Goal: Task Accomplishment & Management: Manage account settings

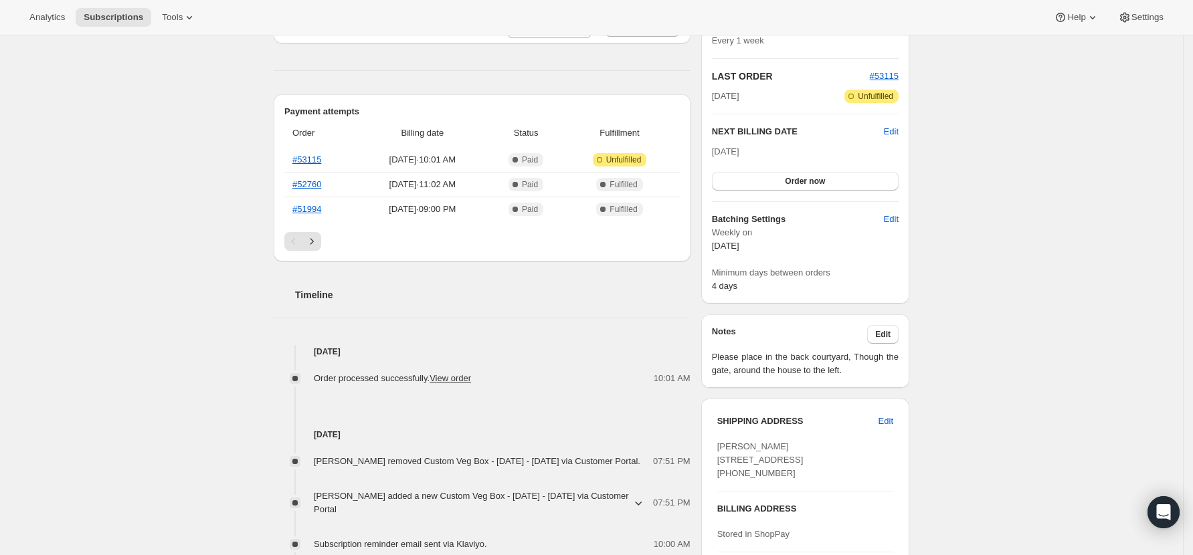
scroll to position [178, 0]
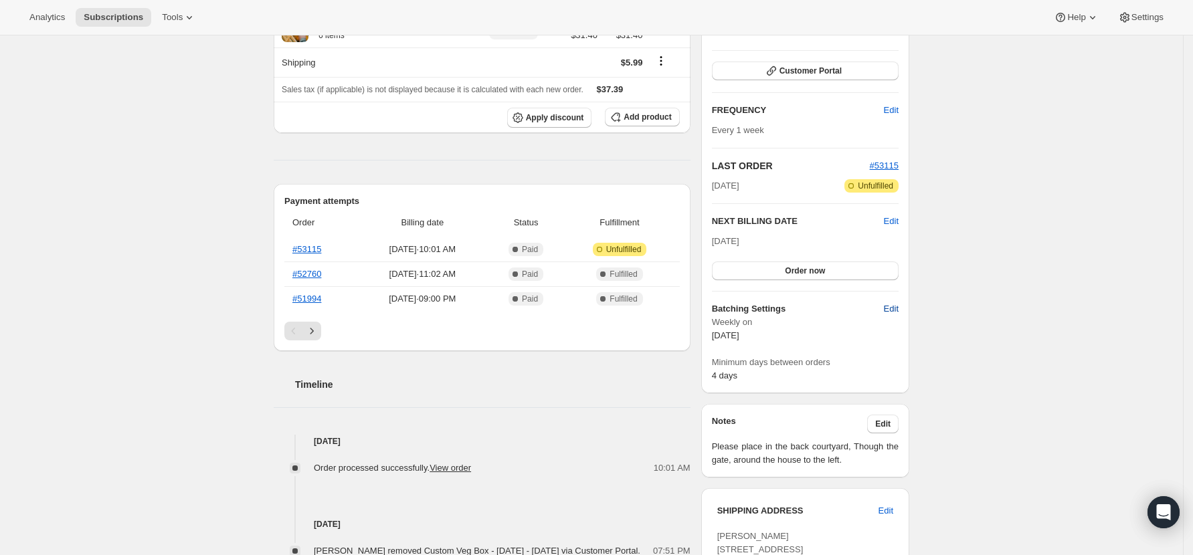
click at [894, 306] on span "Edit" at bounding box center [891, 308] width 15 height 13
select select "WEEKDAY"
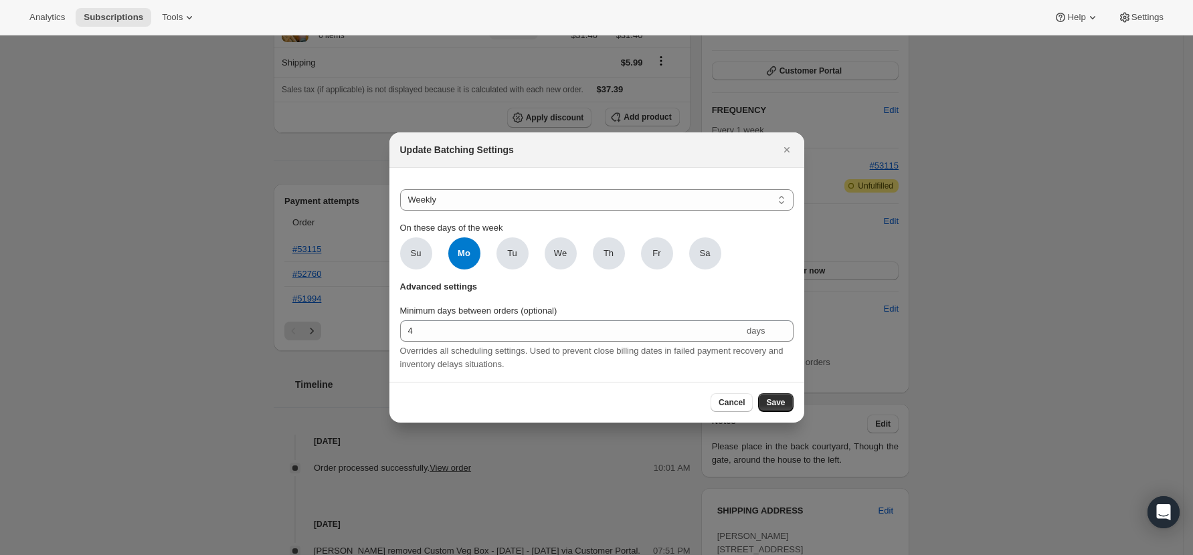
click at [462, 254] on span "Mo" at bounding box center [464, 254] width 32 height 32
click input "Mo" at bounding box center [0, 0] width 0 height 0
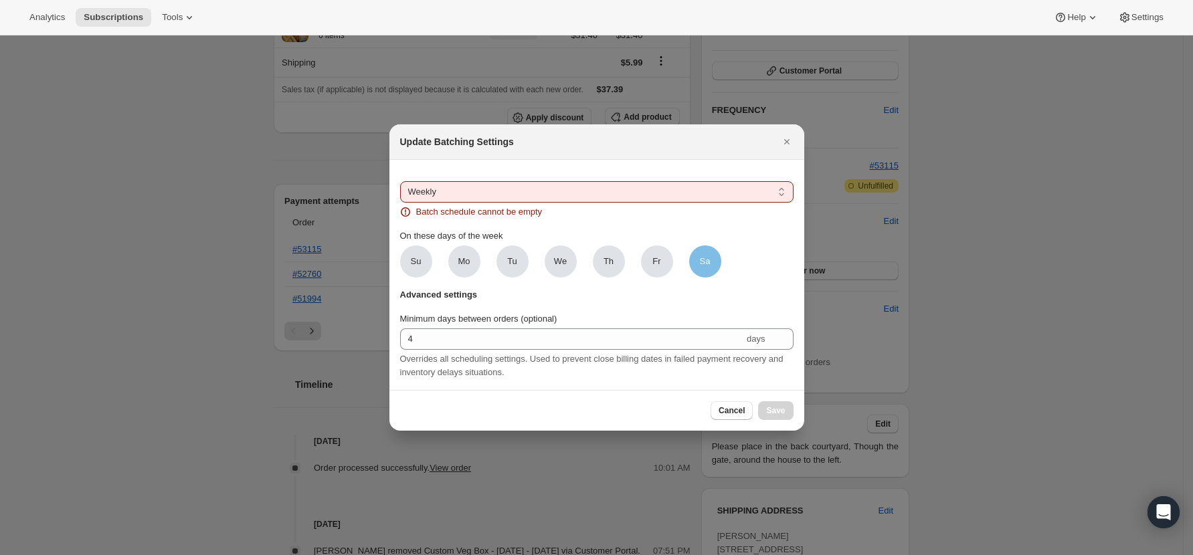
click at [700, 259] on span "Sa" at bounding box center [705, 261] width 11 height 13
click at [0, 0] on input "Sa" at bounding box center [0, 0] width 0 height 0
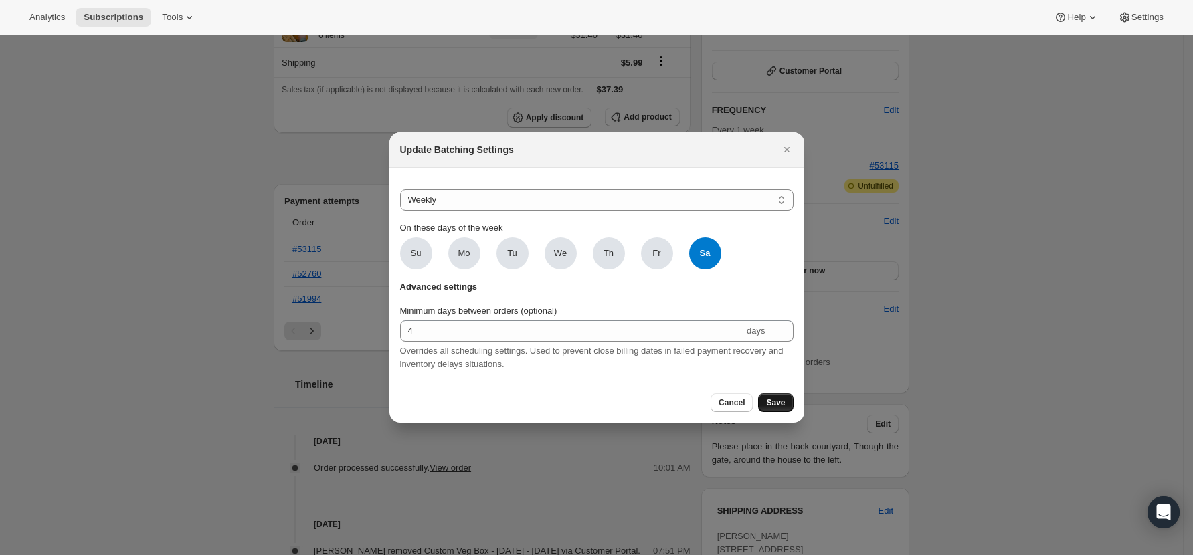
click at [775, 408] on span "Save" at bounding box center [775, 402] width 19 height 11
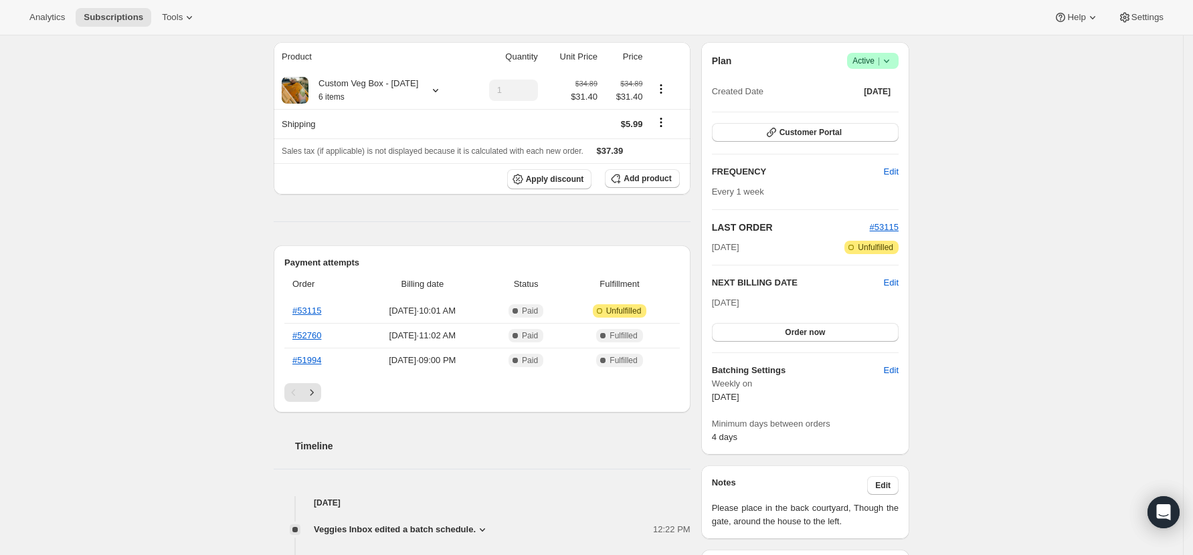
scroll to position [0, 0]
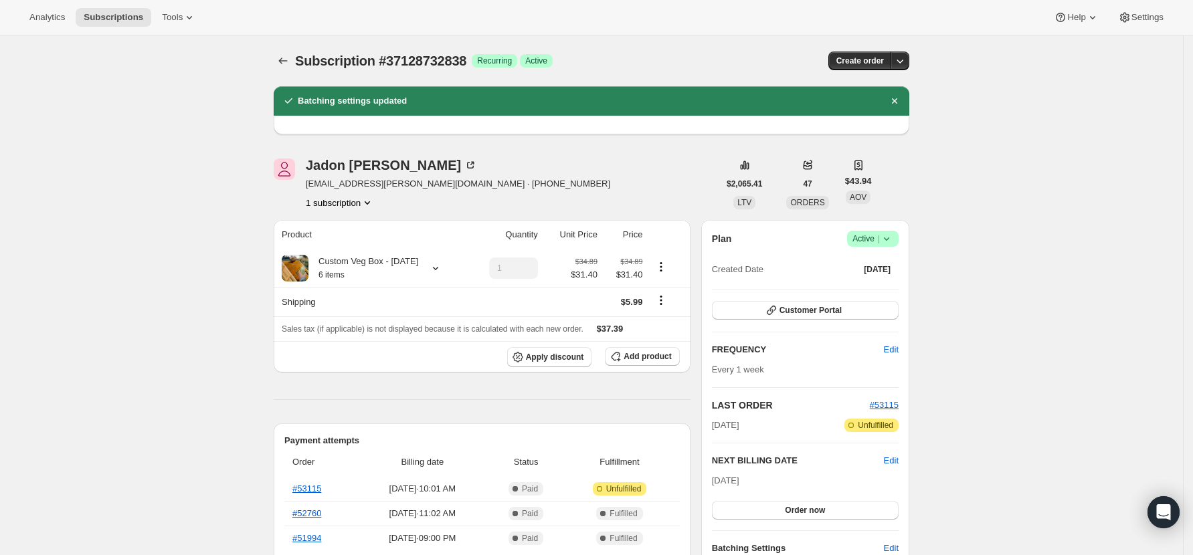
drag, startPoint x: 1088, startPoint y: 259, endPoint x: 889, endPoint y: 12, distance: 317.3
click at [290, 58] on icon "Subscriptions" at bounding box center [282, 60] width 13 height 13
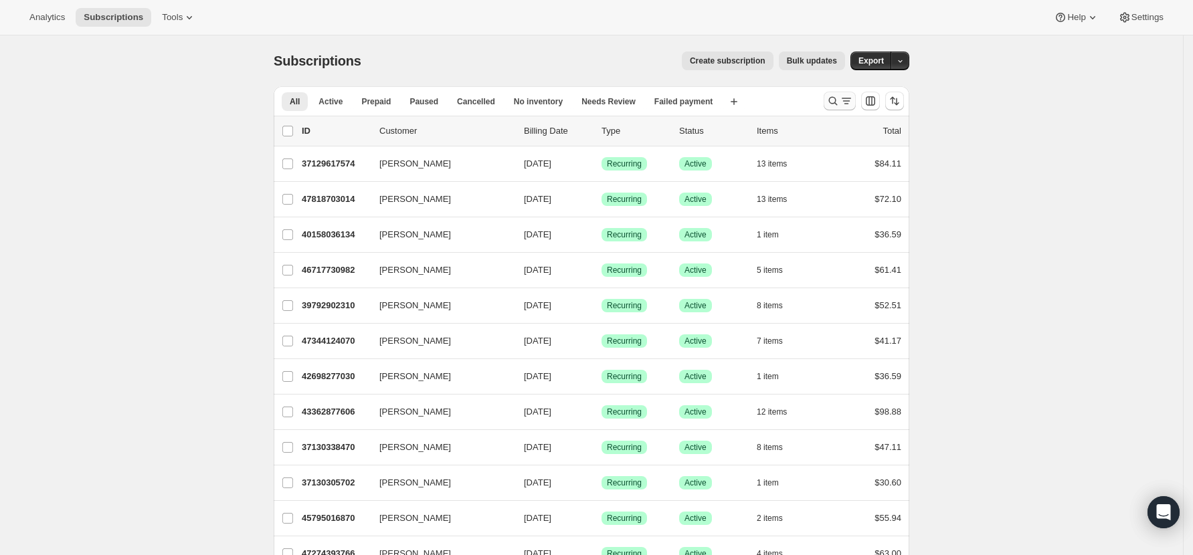
click at [833, 102] on icon "Search and filter results" at bounding box center [832, 100] width 13 height 13
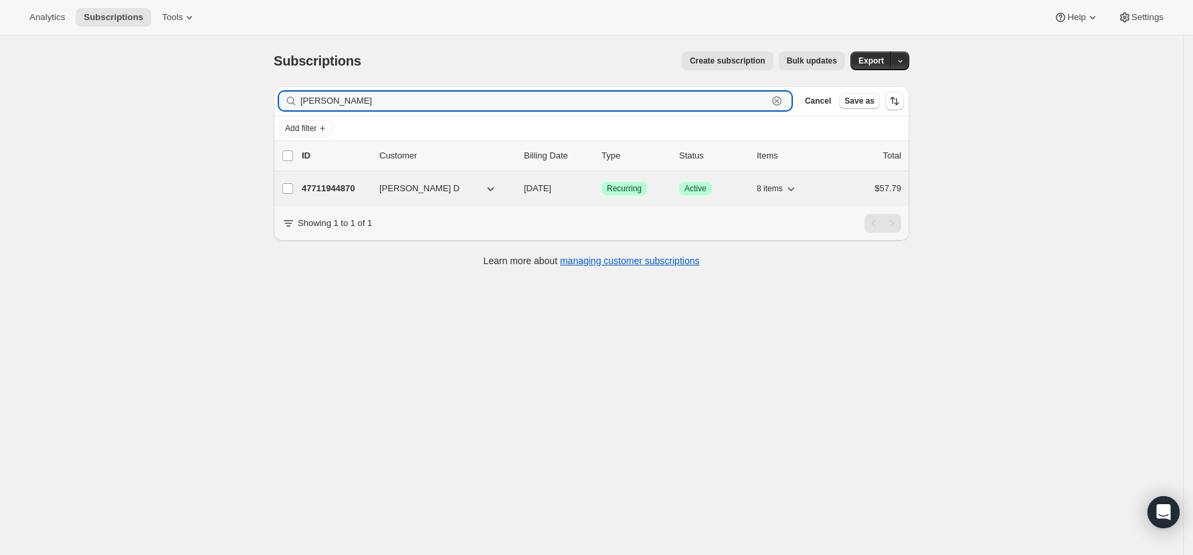
type input "[PERSON_NAME]"
click at [322, 189] on p "47711944870" at bounding box center [335, 188] width 67 height 13
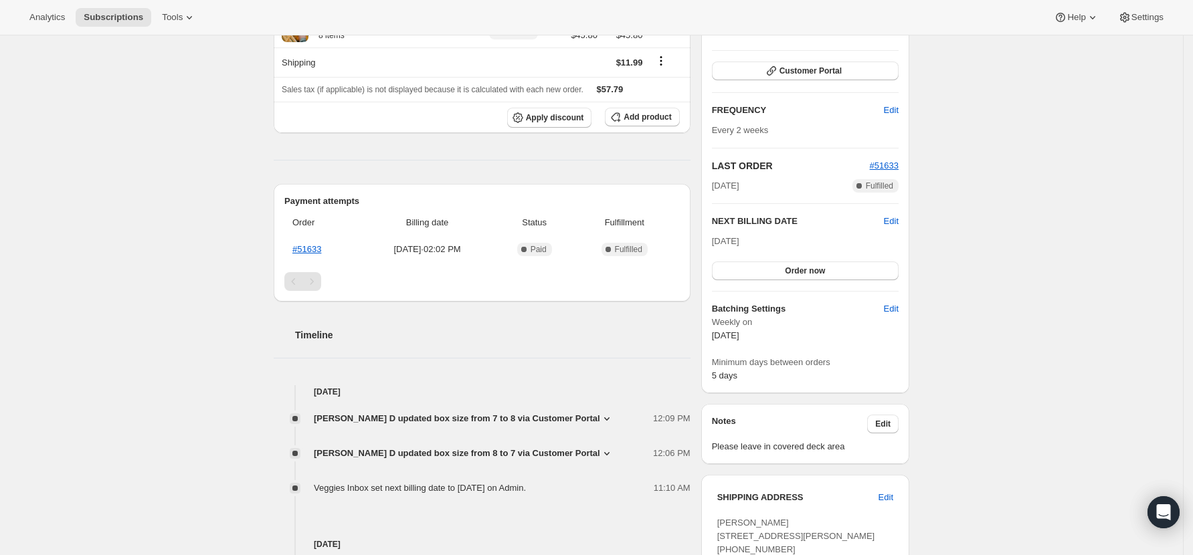
scroll to position [268, 0]
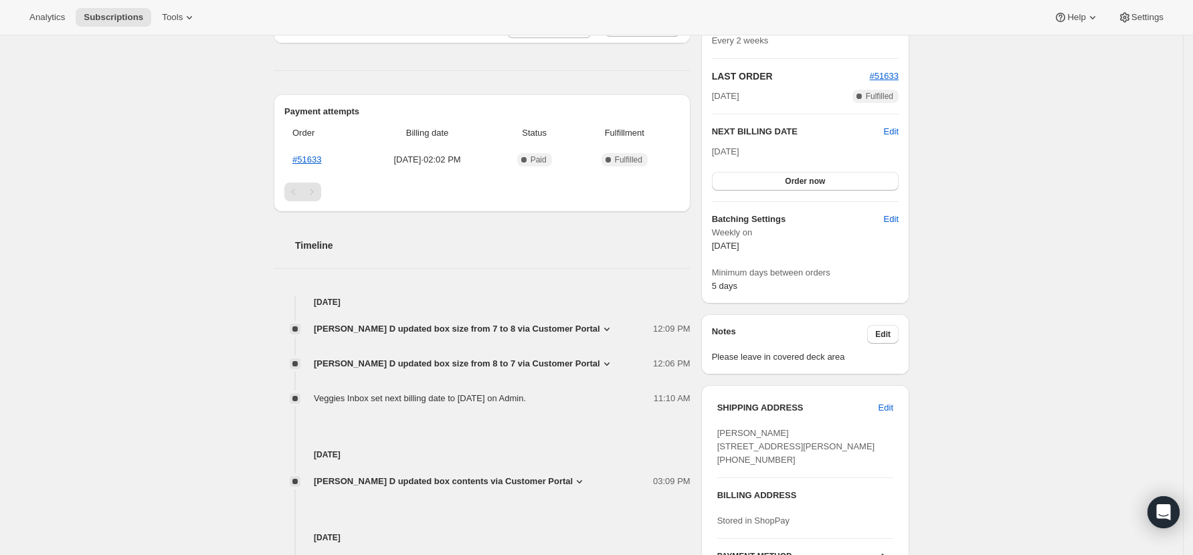
click at [551, 336] on span "[PERSON_NAME] D updated box size from 7 to 8 via Customer Portal" at bounding box center [457, 328] width 286 height 13
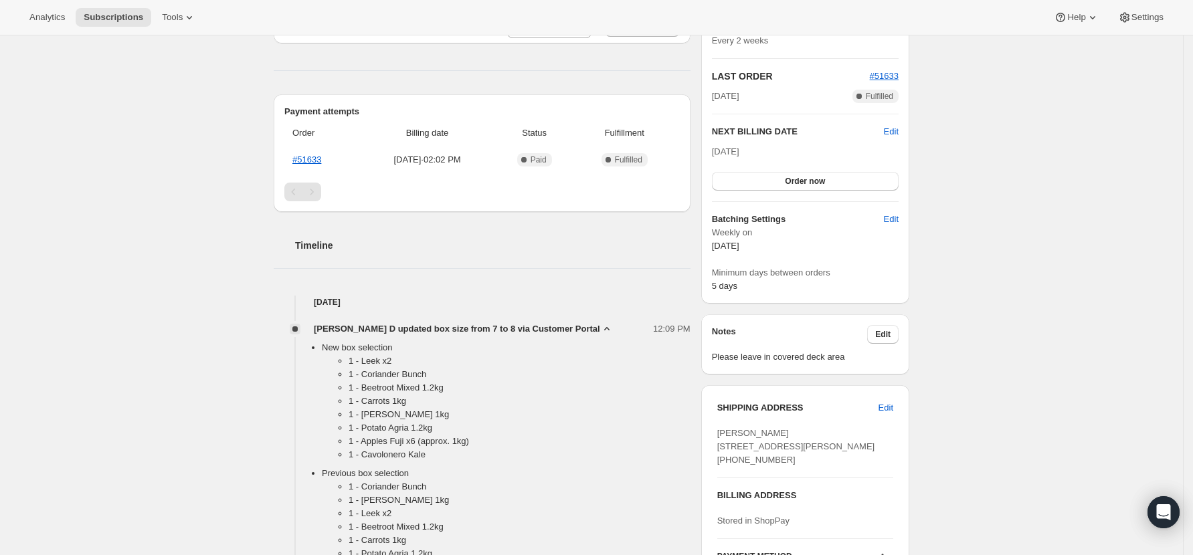
scroll to position [357, 0]
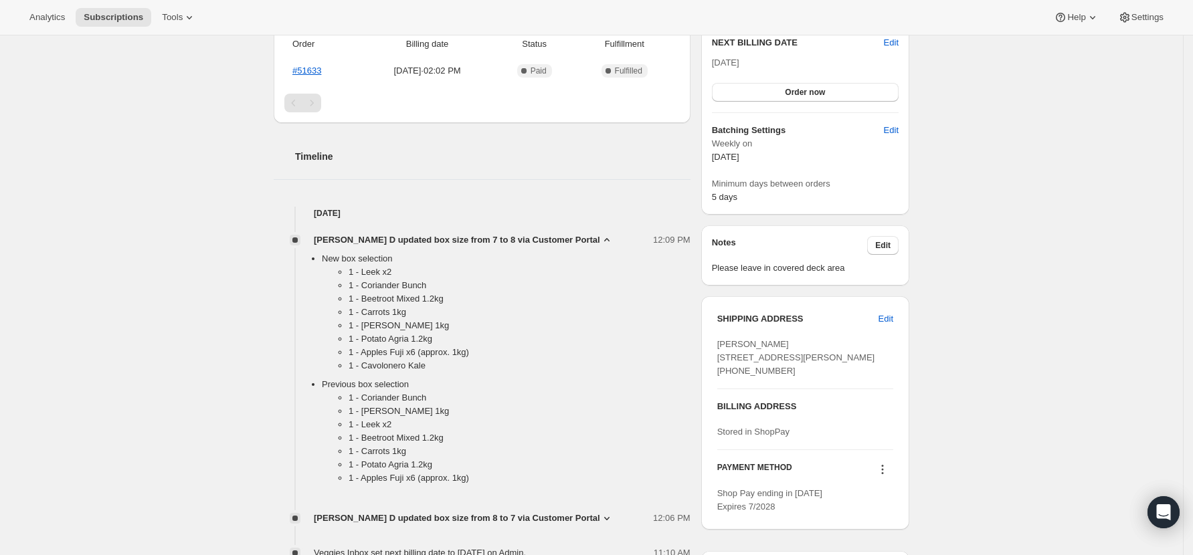
click at [447, 247] on span "[PERSON_NAME] D updated box size from 7 to 8 via Customer Portal" at bounding box center [457, 240] width 286 height 13
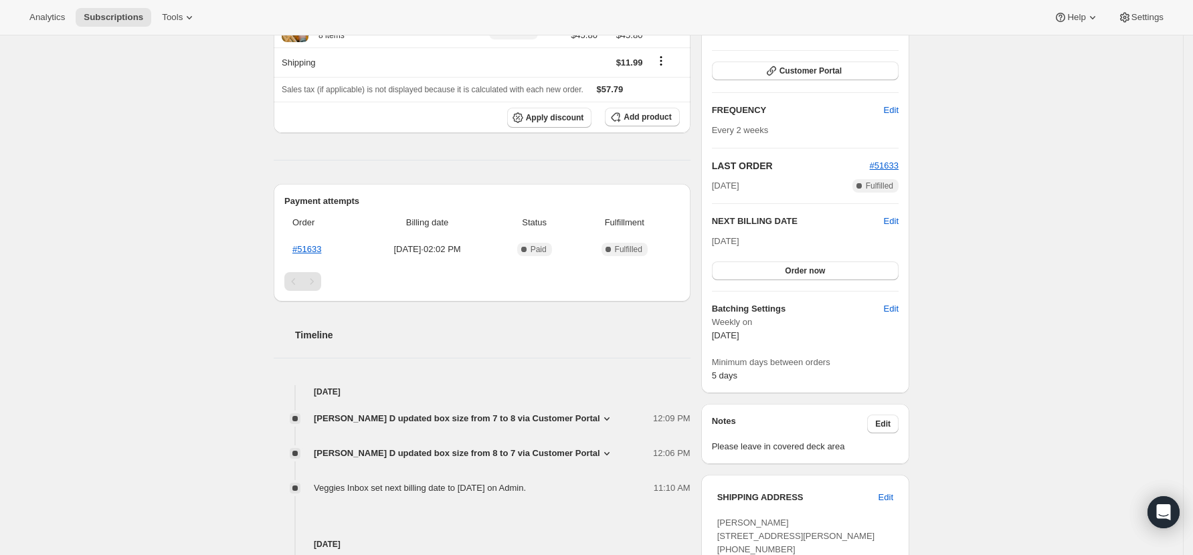
scroll to position [268, 0]
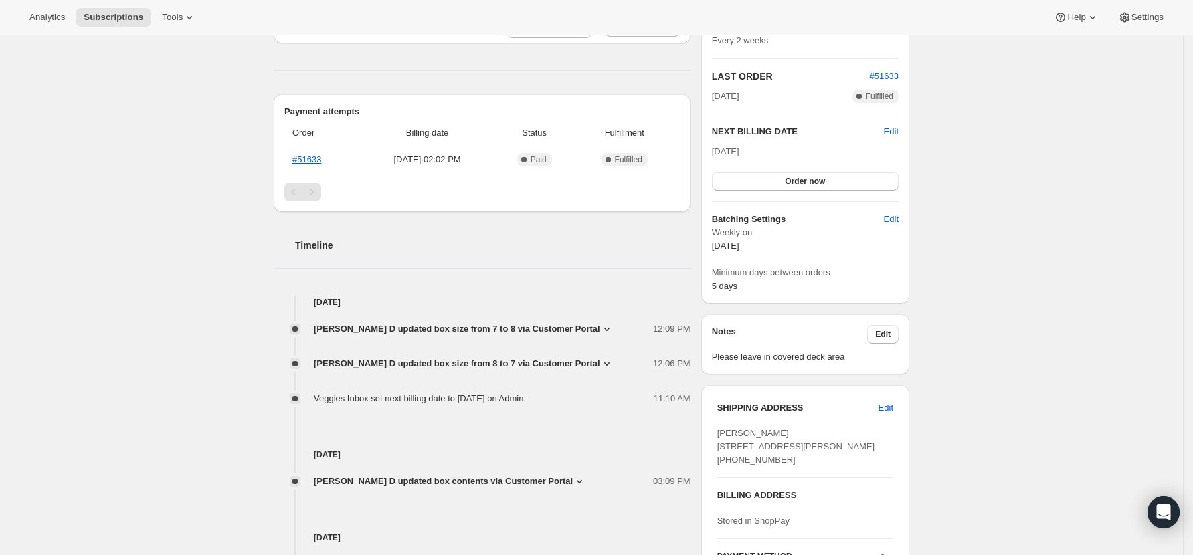
click at [532, 336] on span "[PERSON_NAME] D updated box size from 7 to 8 via Customer Portal" at bounding box center [457, 328] width 286 height 13
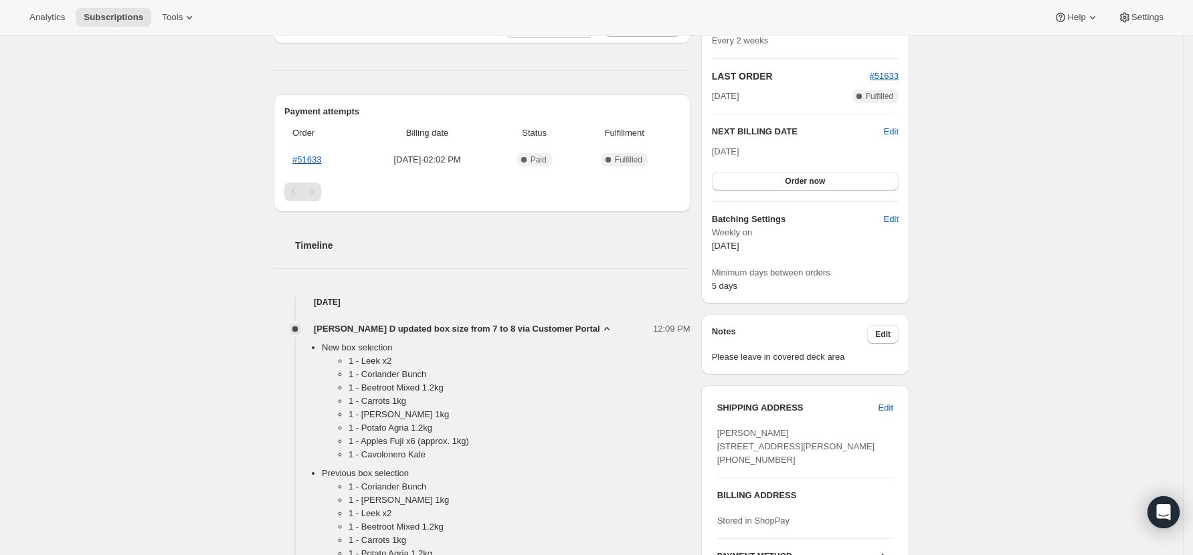
scroll to position [357, 0]
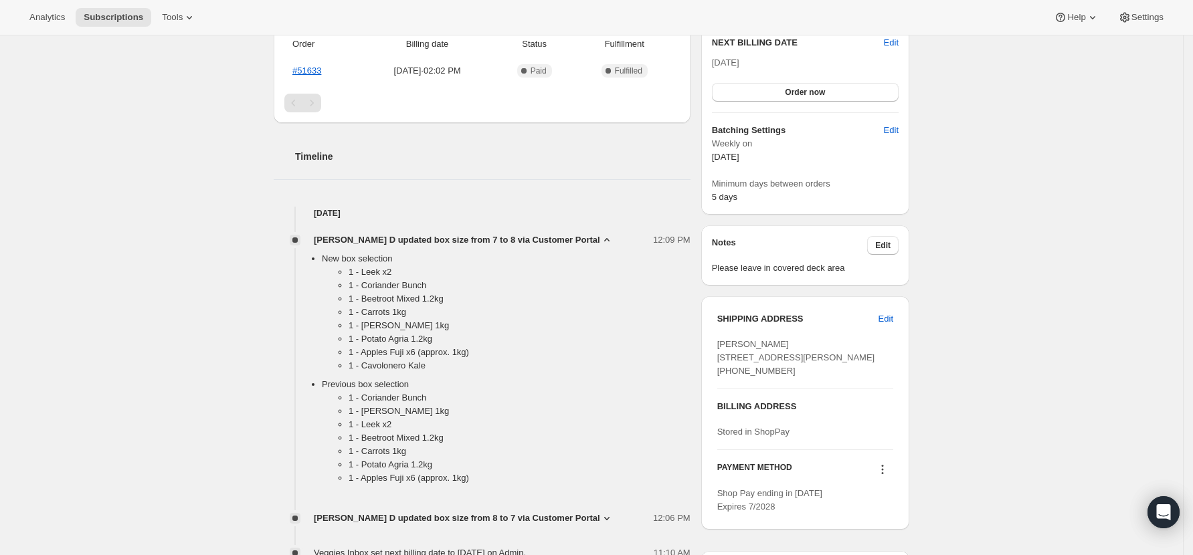
click at [531, 247] on span "[PERSON_NAME] D updated box size from 7 to 8 via Customer Portal" at bounding box center [457, 240] width 286 height 13
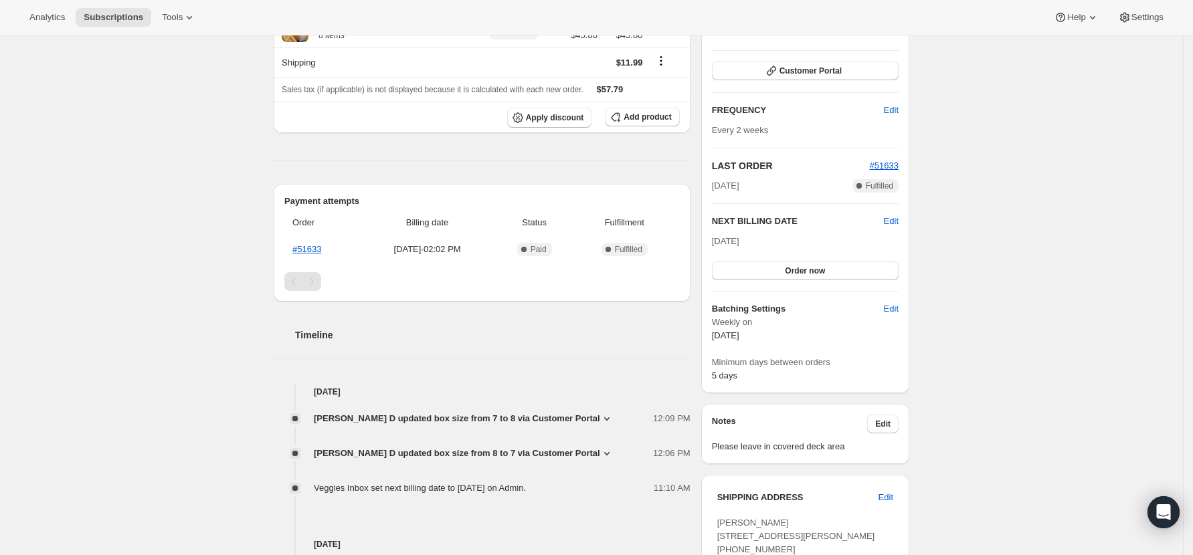
scroll to position [0, 0]
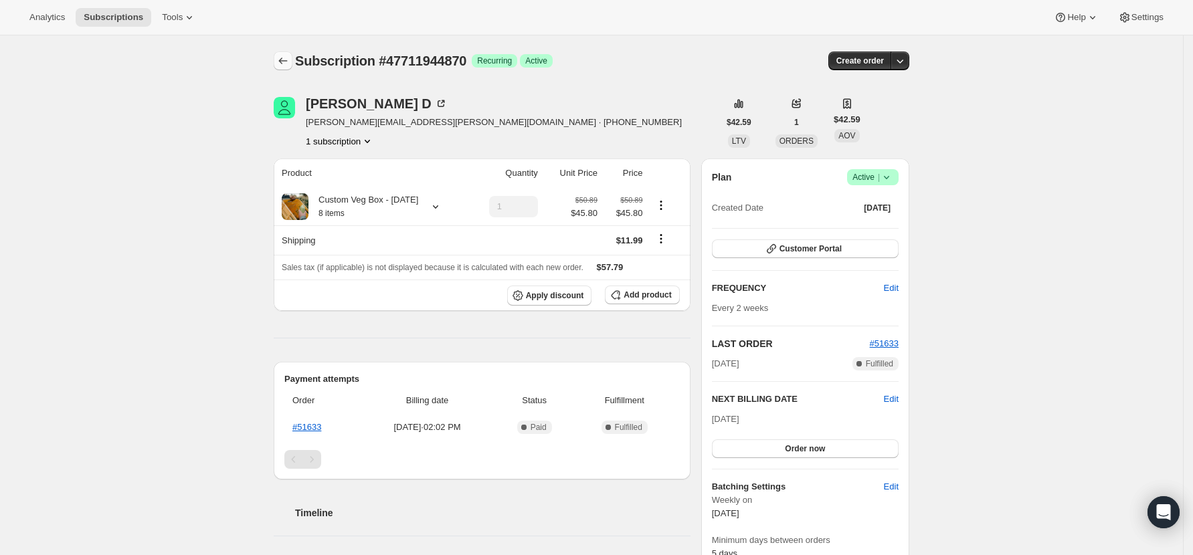
click at [284, 57] on icon "Subscriptions" at bounding box center [282, 60] width 13 height 13
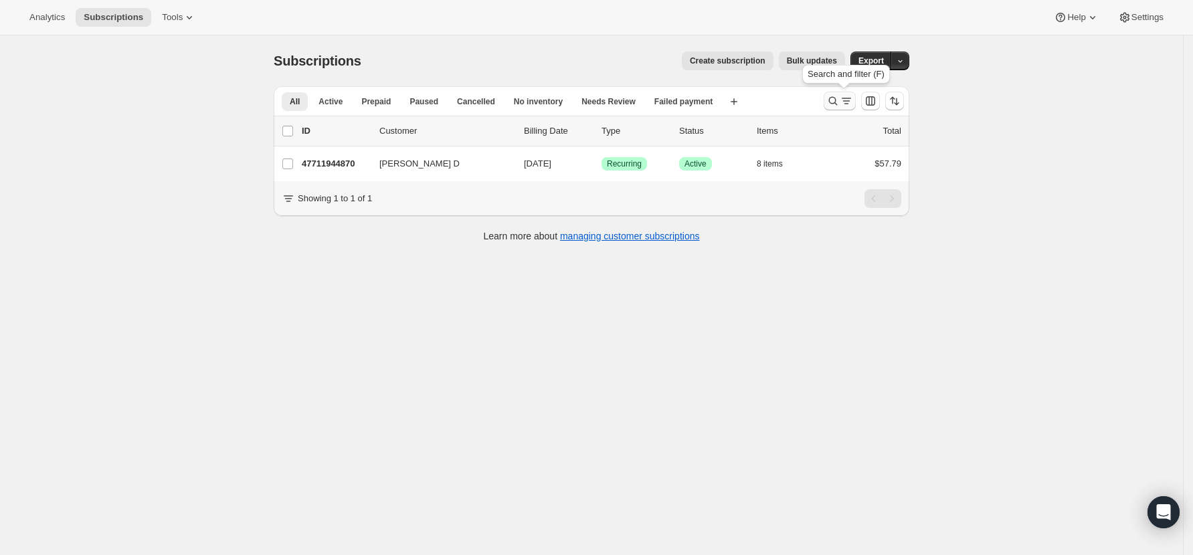
click at [838, 101] on icon "Search and filter results" at bounding box center [833, 101] width 9 height 9
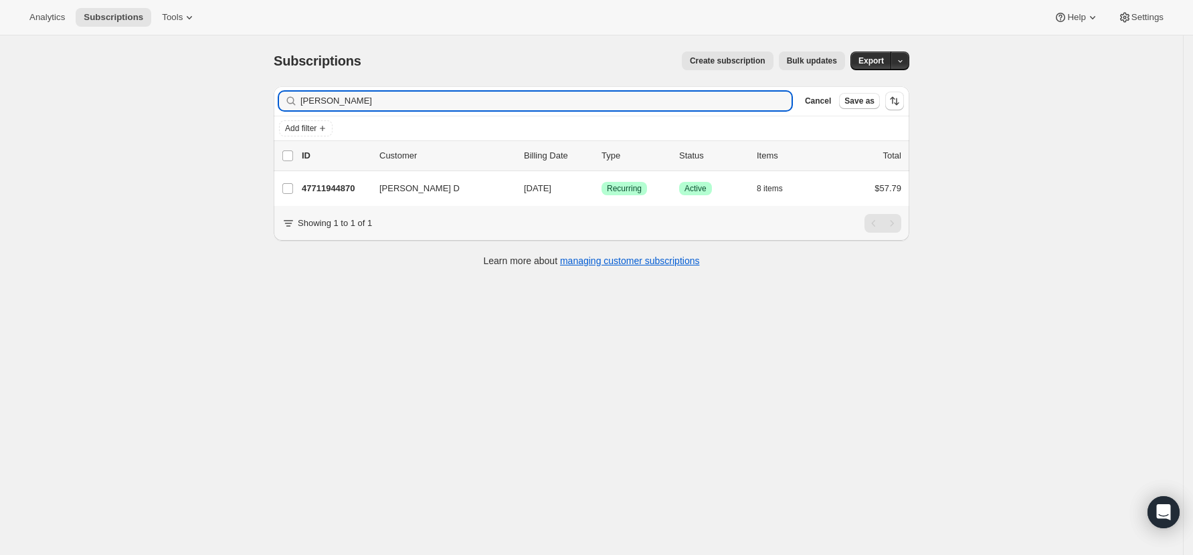
drag, startPoint x: 335, startPoint y: 105, endPoint x: 210, endPoint y: 99, distance: 125.3
click at [210, 99] on div "Subscriptions. This page is ready Subscriptions Create subscription Bulk update…" at bounding box center [591, 312] width 1183 height 555
type input "[PERSON_NAME]"
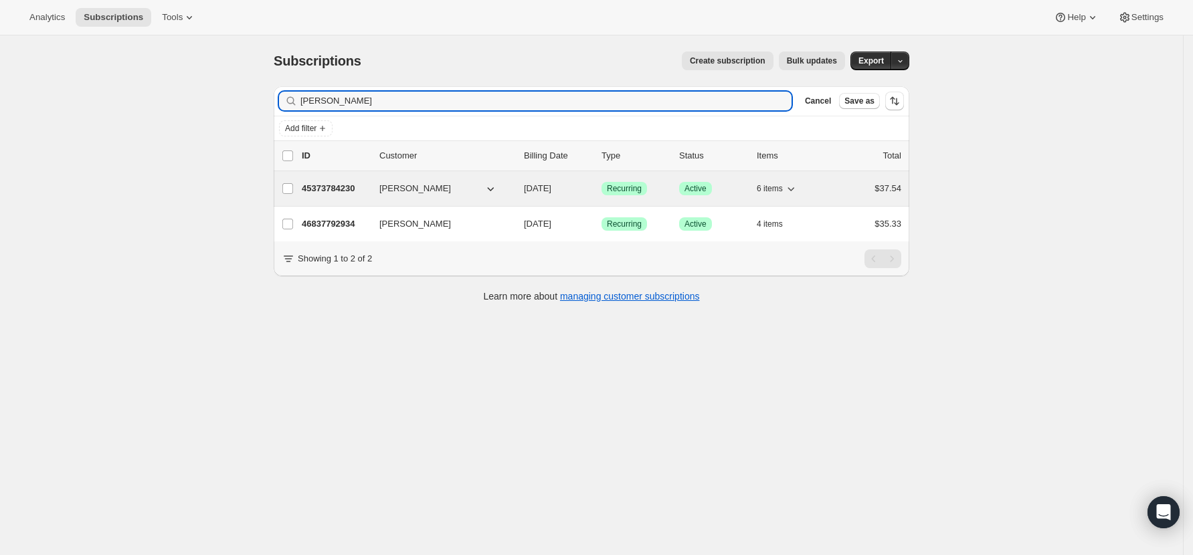
click at [338, 185] on p "45373784230" at bounding box center [335, 188] width 67 height 13
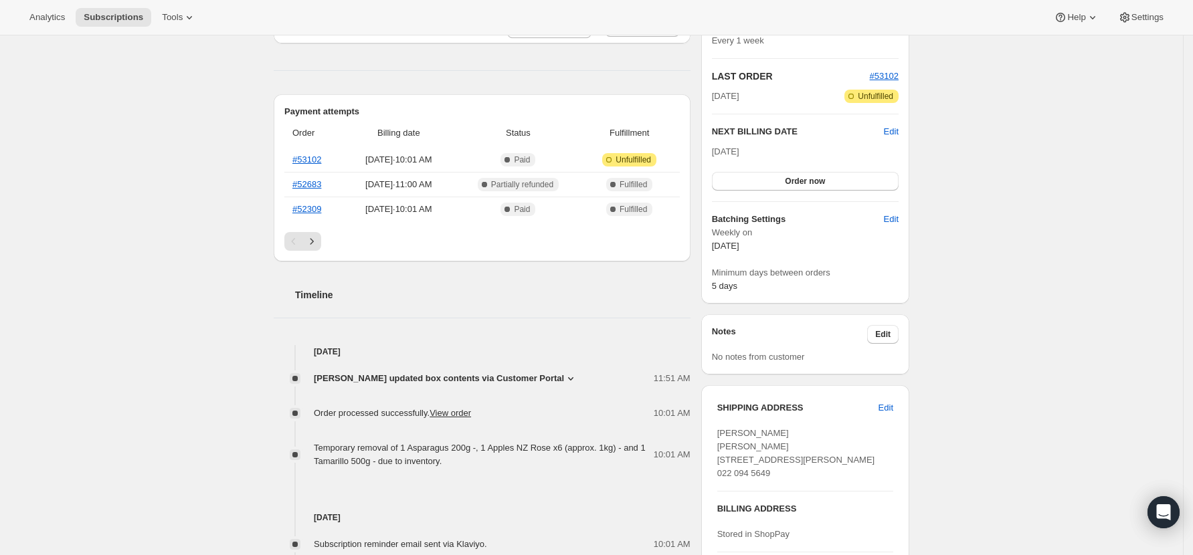
scroll to position [357, 0]
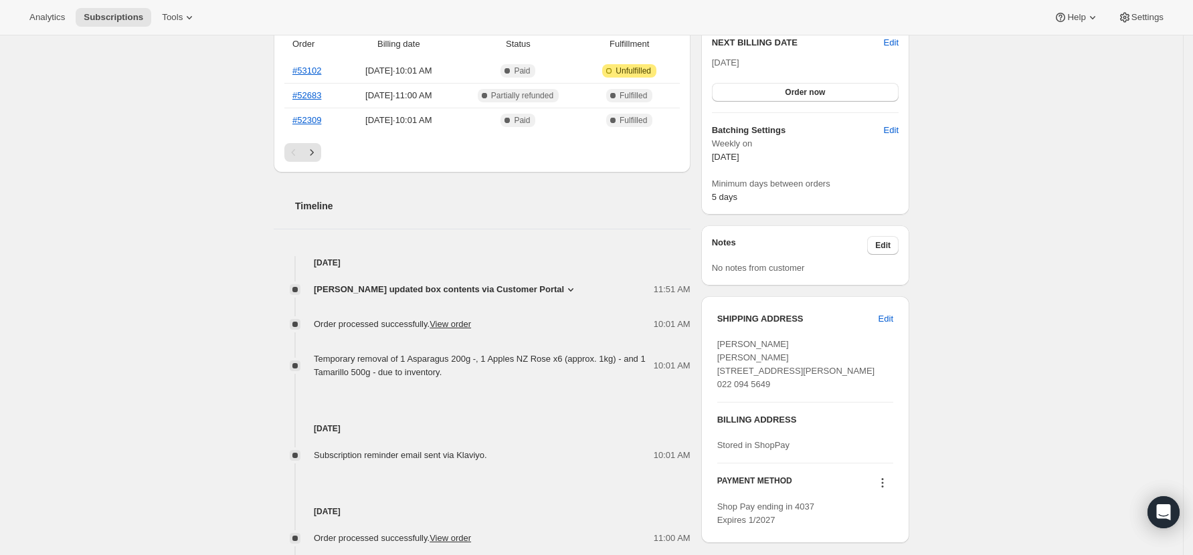
click at [523, 290] on span "[PERSON_NAME] updated box contents via Customer Portal" at bounding box center [439, 289] width 250 height 13
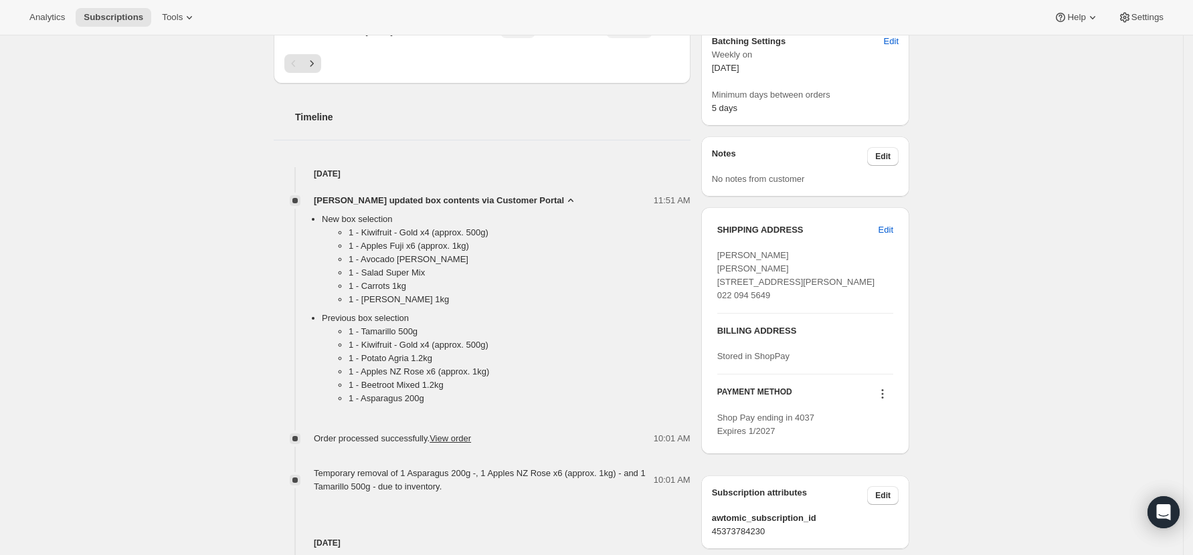
scroll to position [0, 0]
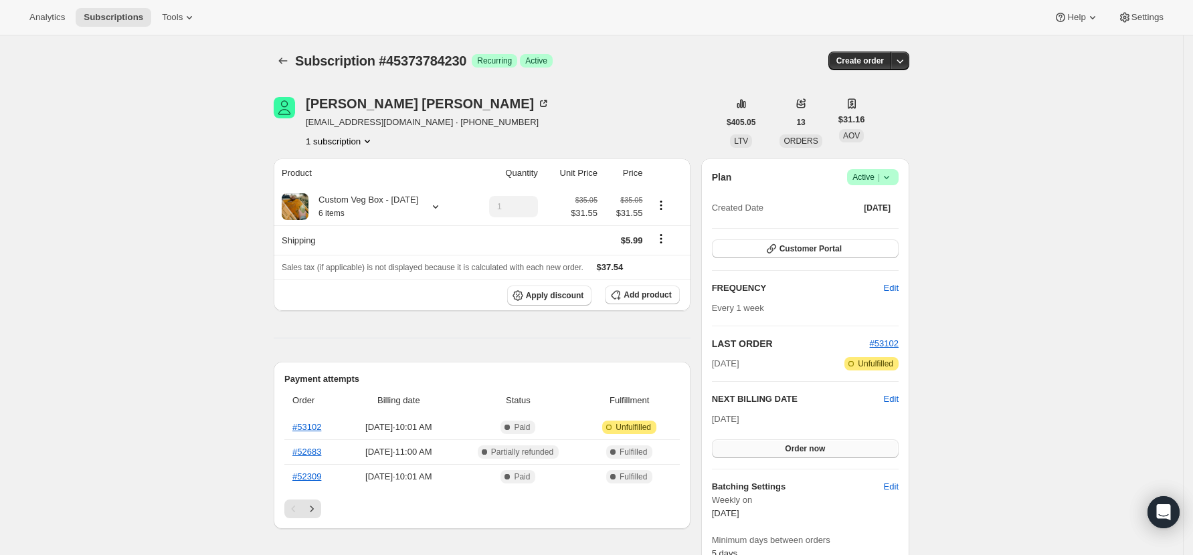
click at [785, 450] on button "Order now" at bounding box center [805, 449] width 187 height 19
click at [785, 450] on span "Click to confirm" at bounding box center [805, 449] width 61 height 11
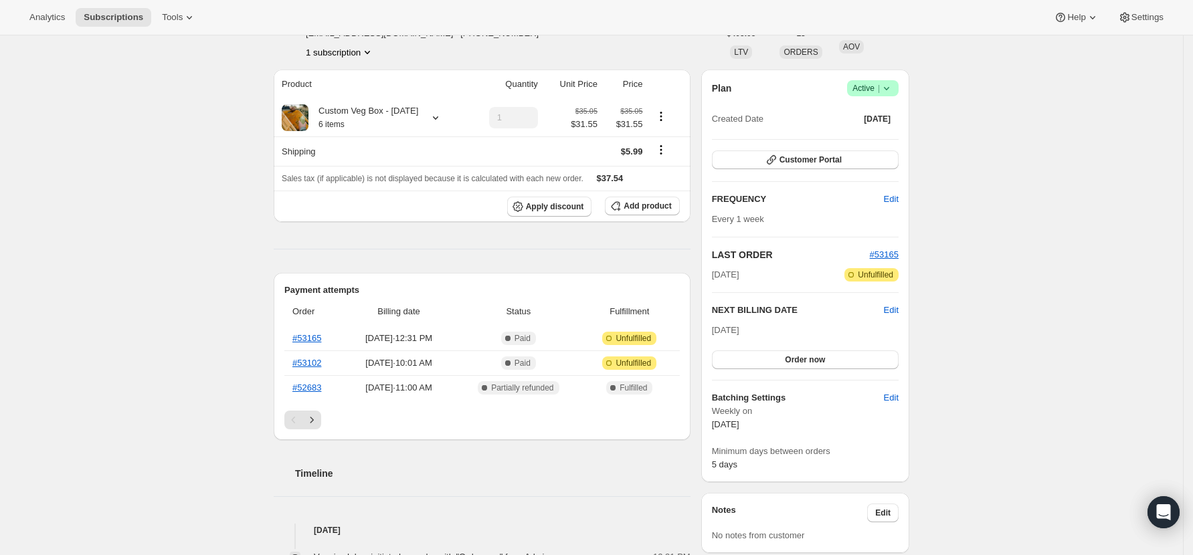
scroll to position [178, 0]
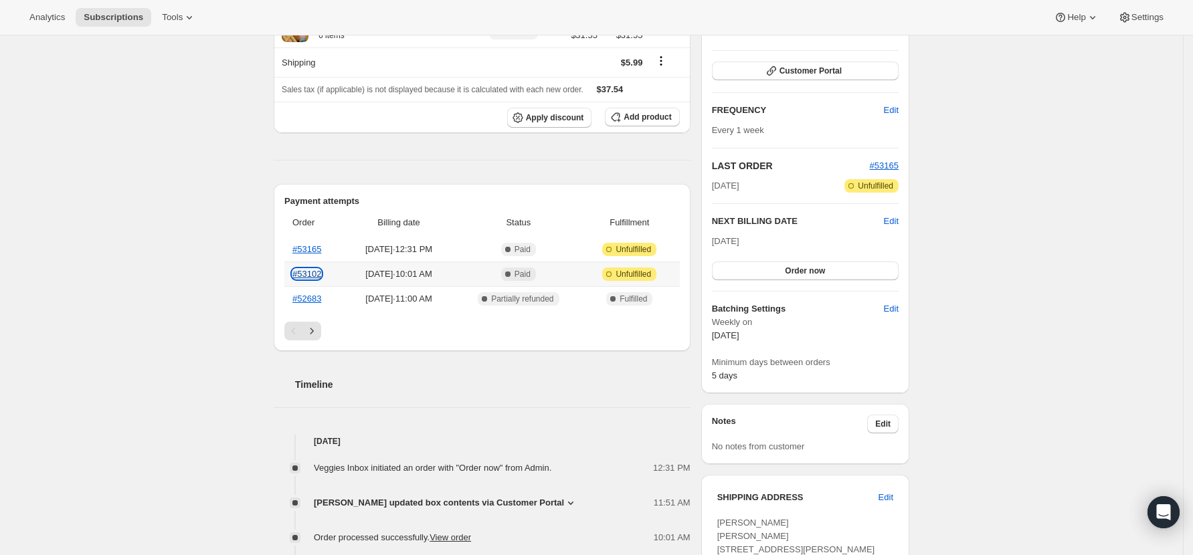
click at [306, 274] on link "#53102" at bounding box center [306, 274] width 29 height 10
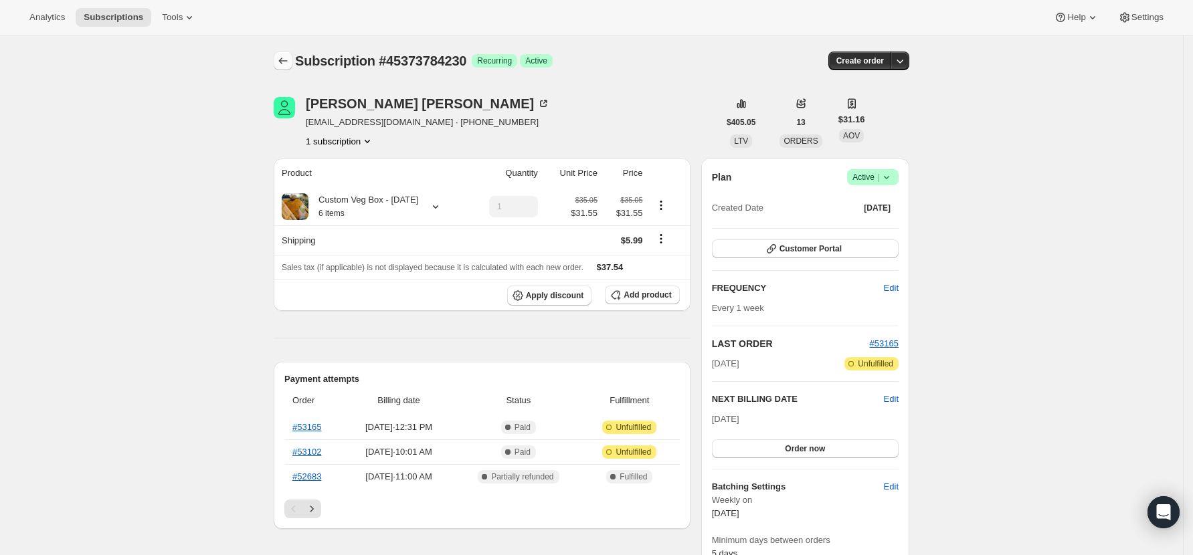
click at [290, 62] on icon "Subscriptions" at bounding box center [282, 60] width 13 height 13
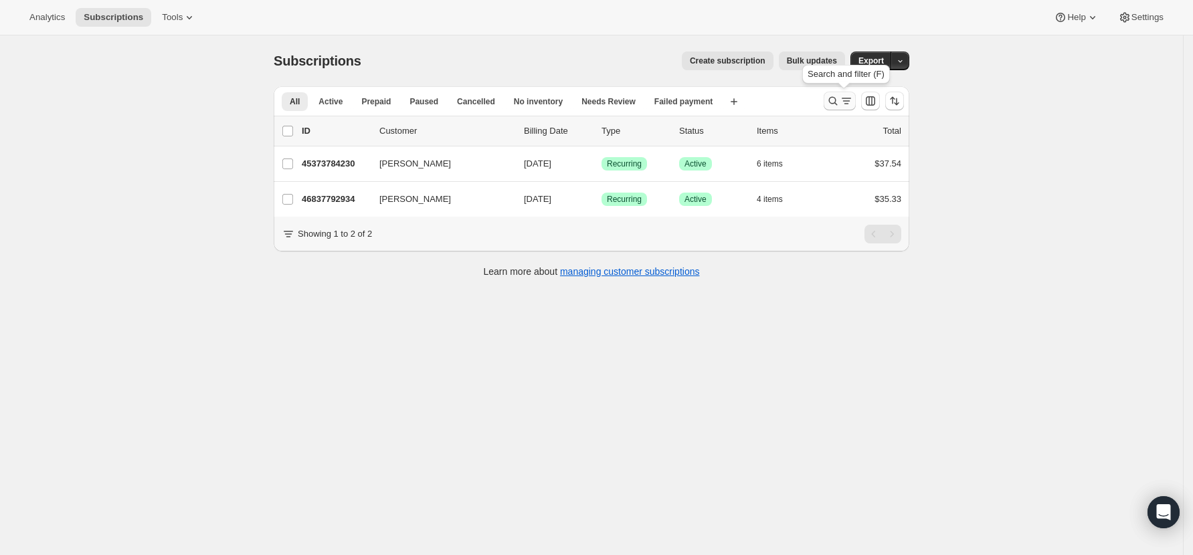
click at [830, 97] on icon "Search and filter results" at bounding box center [832, 100] width 13 height 13
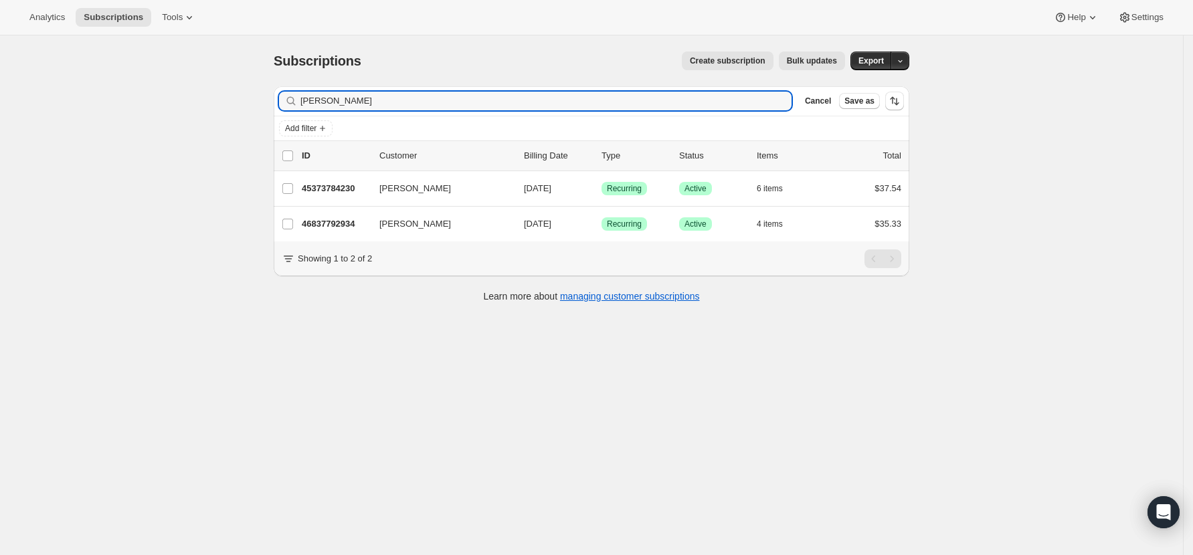
drag, startPoint x: 353, startPoint y: 103, endPoint x: 98, endPoint y: 104, distance: 255.6
click at [98, 104] on div "Subscriptions. This page is ready Subscriptions Create subscription Bulk update…" at bounding box center [591, 312] width 1183 height 555
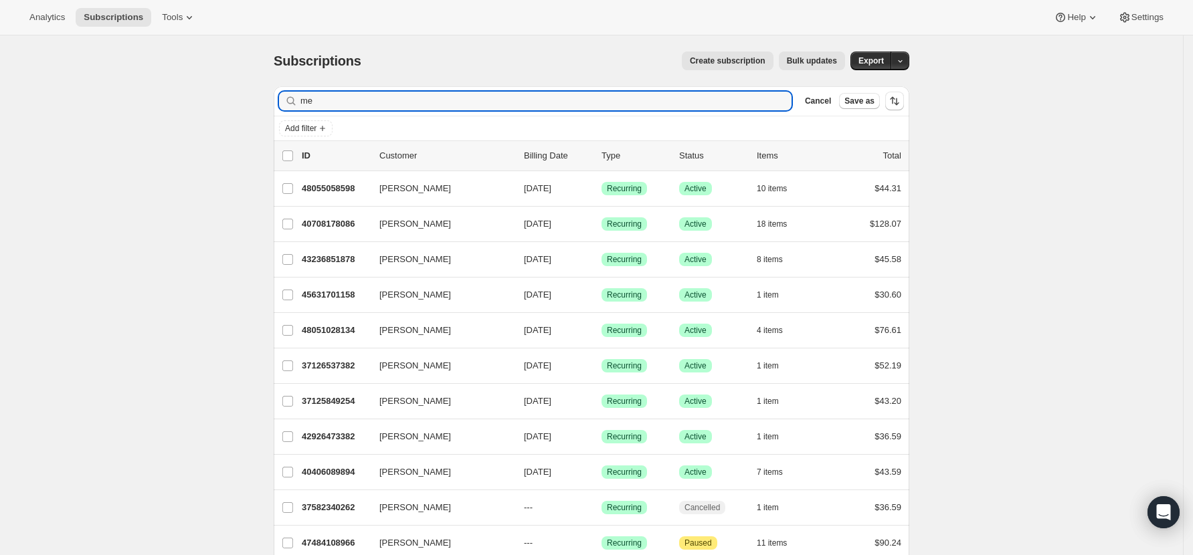
type input "m"
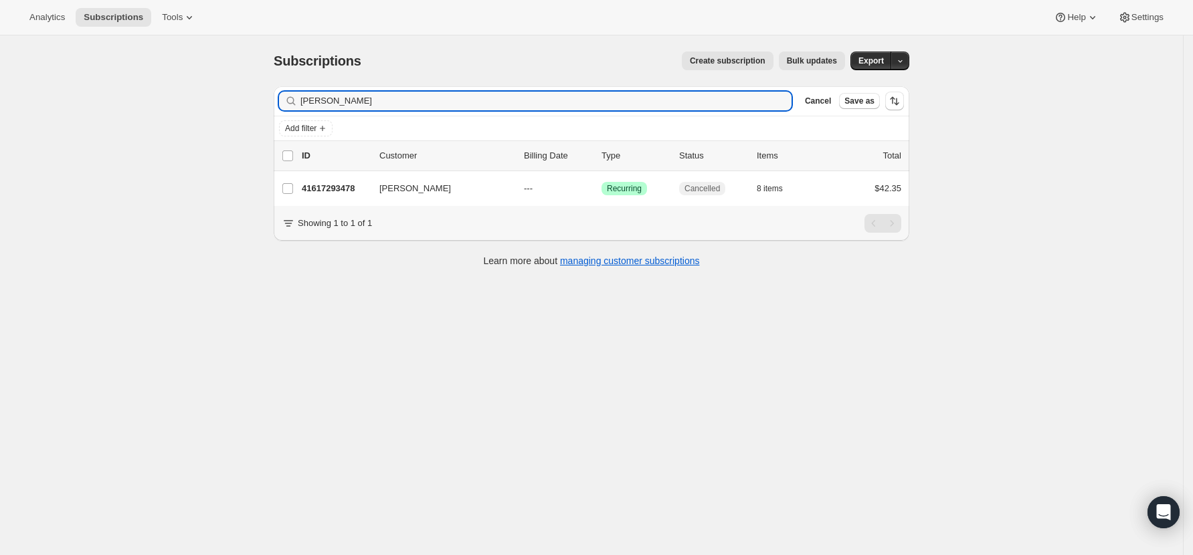
type input "costin"
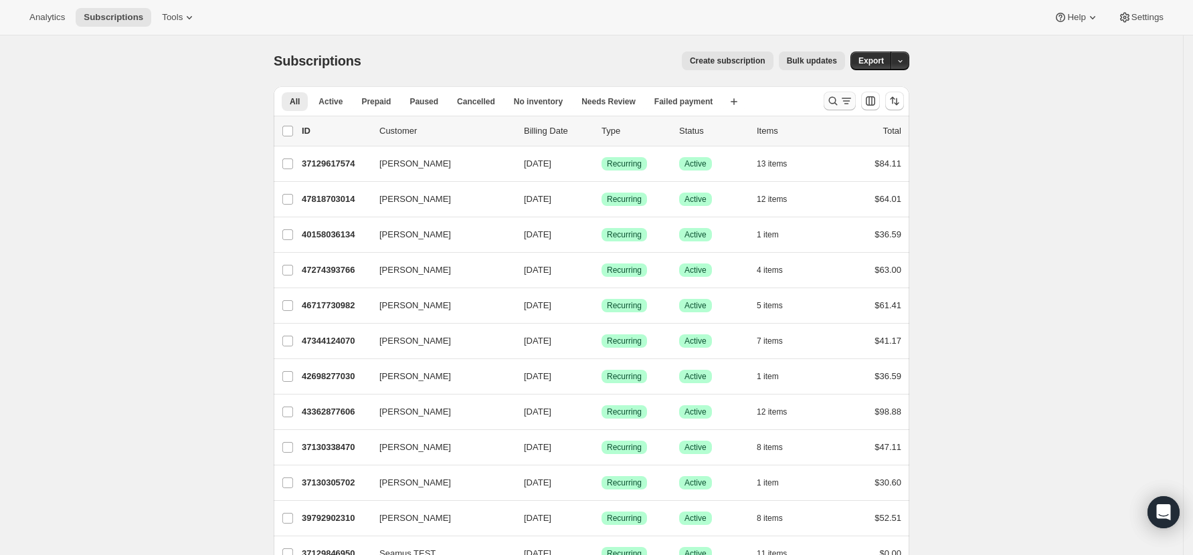
click at [840, 103] on icon "Search and filter results" at bounding box center [832, 100] width 13 height 13
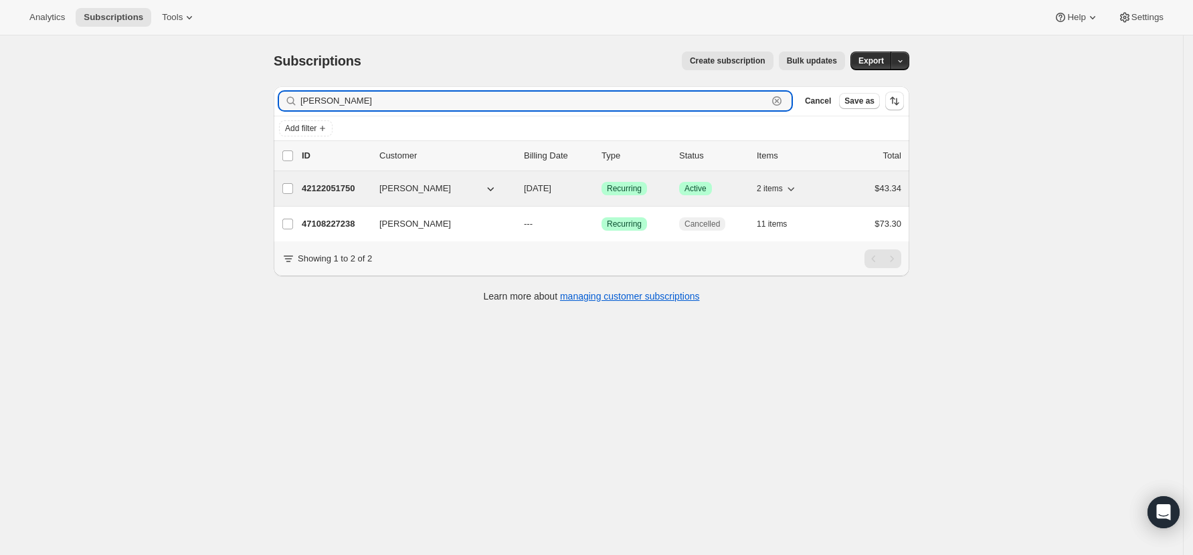
type input "lora"
click at [319, 191] on p "42122051750" at bounding box center [335, 188] width 67 height 13
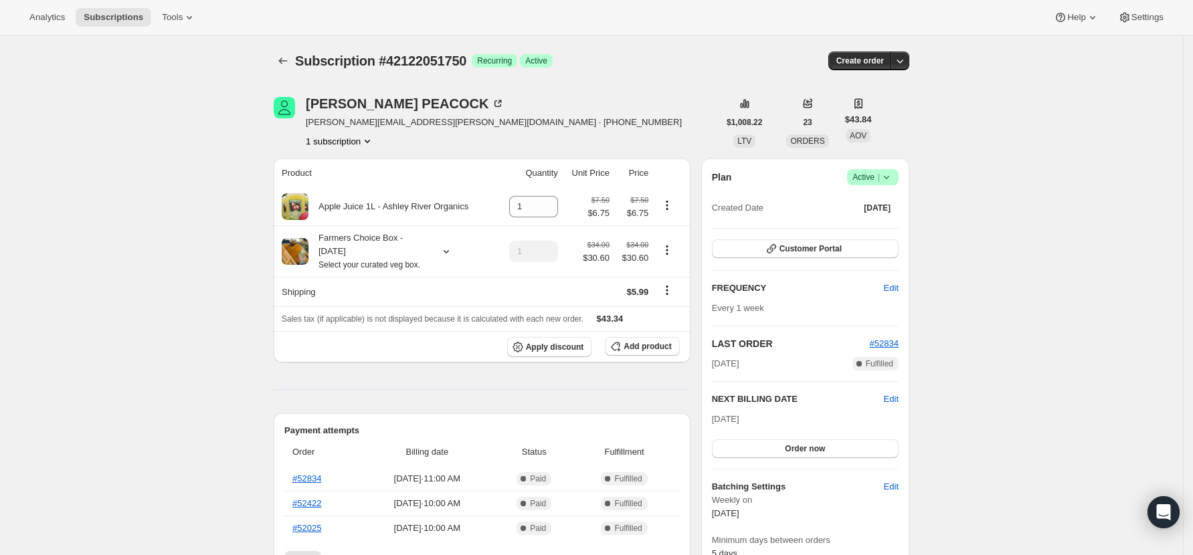
scroll to position [89, 0]
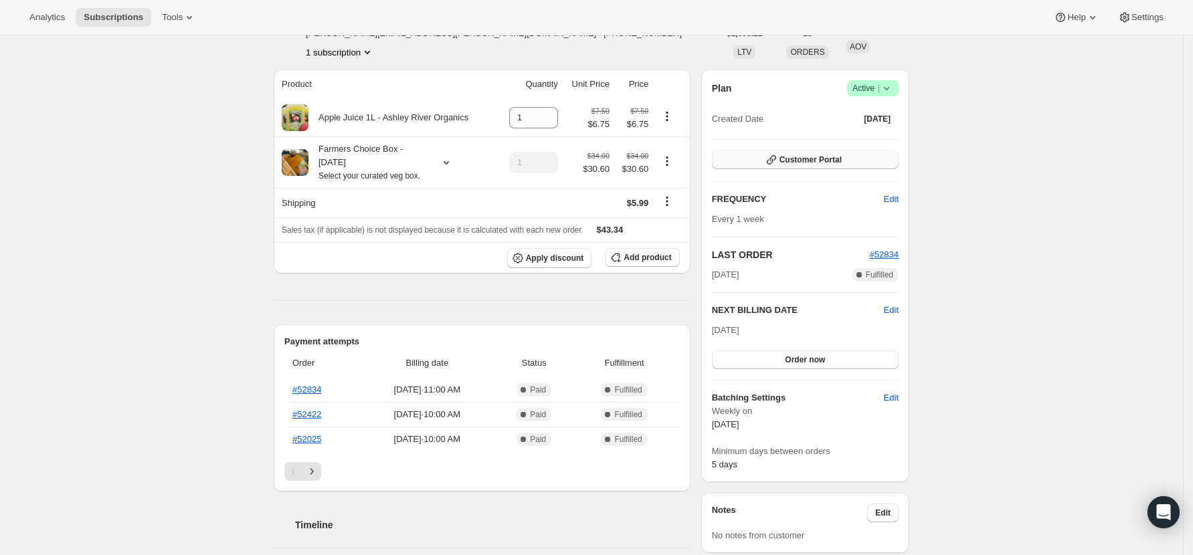
click at [828, 159] on span "Customer Portal" at bounding box center [810, 160] width 62 height 11
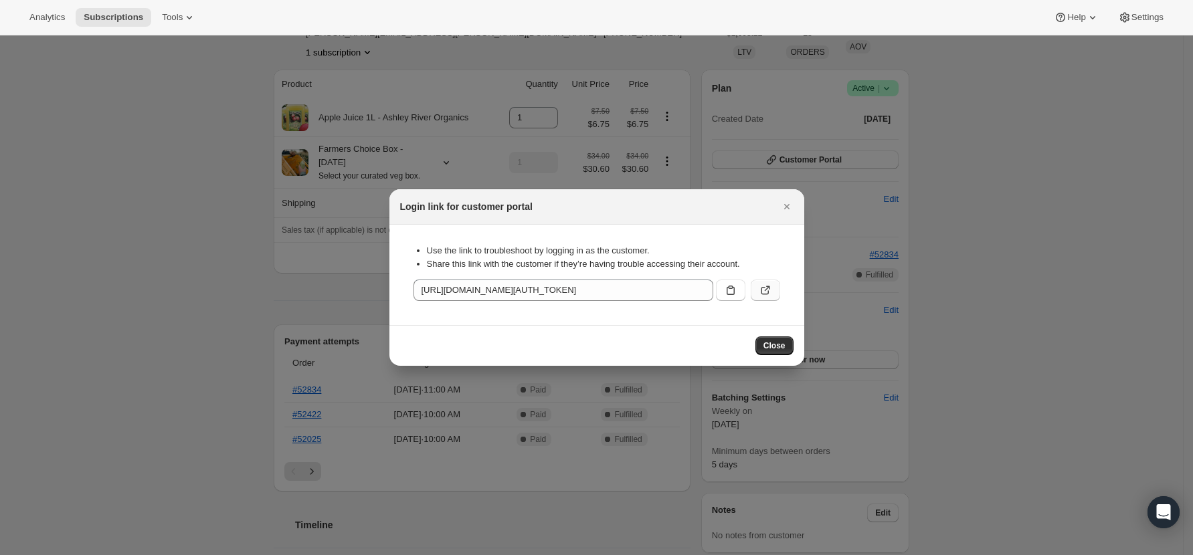
click at [769, 286] on icon ":rce:" at bounding box center [765, 290] width 13 height 13
click at [769, 347] on span "Close" at bounding box center [774, 346] width 22 height 11
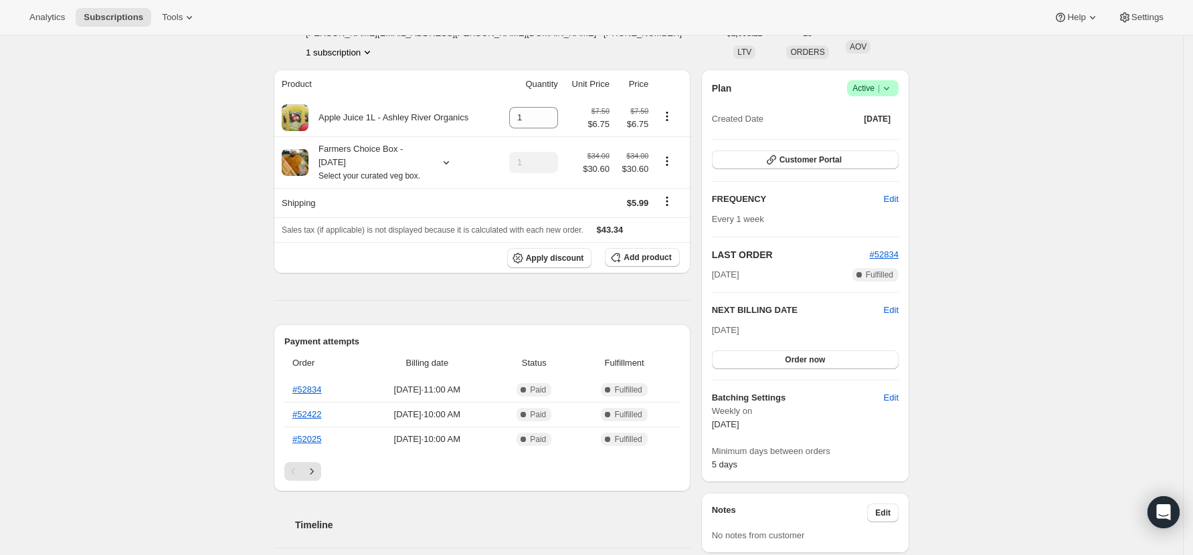
click at [898, 88] on span "Success Active |" at bounding box center [873, 88] width 52 height 16
click at [897, 132] on span "Cancel subscription" at bounding box center [878, 137] width 76 height 10
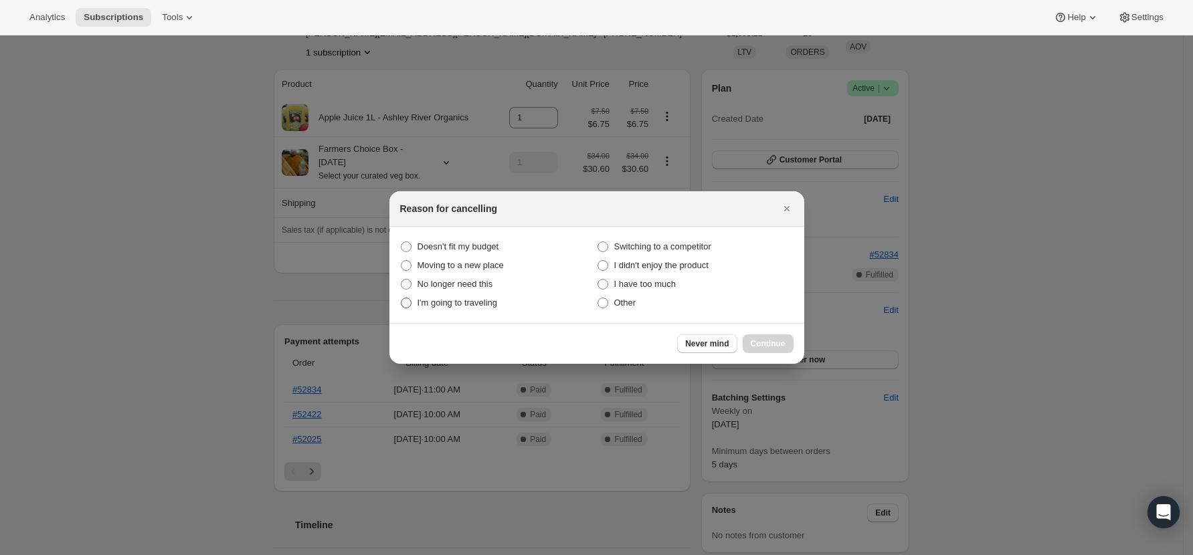
click at [475, 305] on span "I'm going to traveling" at bounding box center [458, 303] width 80 height 10
click at [401, 298] on traveling "I'm going to traveling" at bounding box center [401, 298] width 1 height 1
radio traveling "true"
click at [778, 347] on span "Continue" at bounding box center [768, 344] width 35 height 11
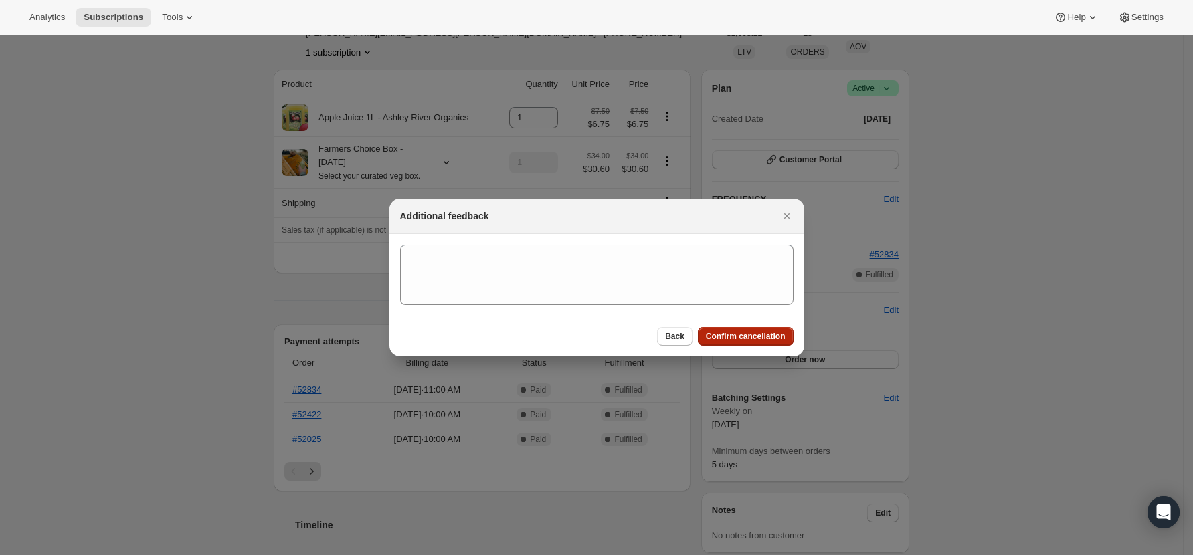
click at [778, 339] on span "Confirm cancellation" at bounding box center [746, 336] width 80 height 11
